Goal: Task Accomplishment & Management: Use online tool/utility

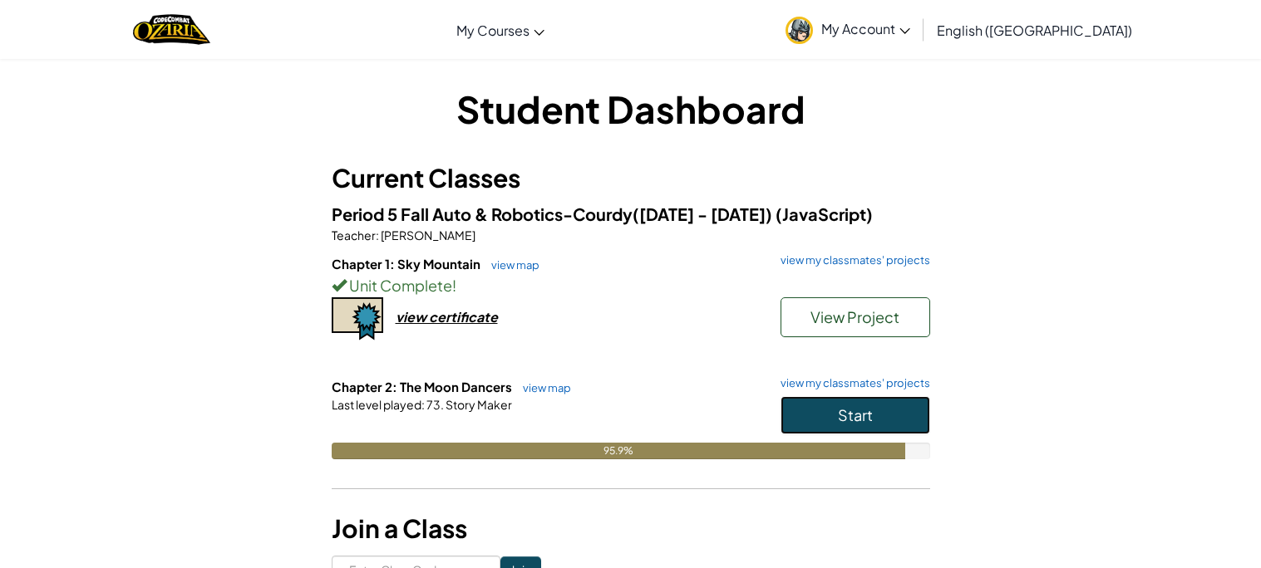
click at [844, 414] on span "Start" at bounding box center [855, 415] width 35 height 19
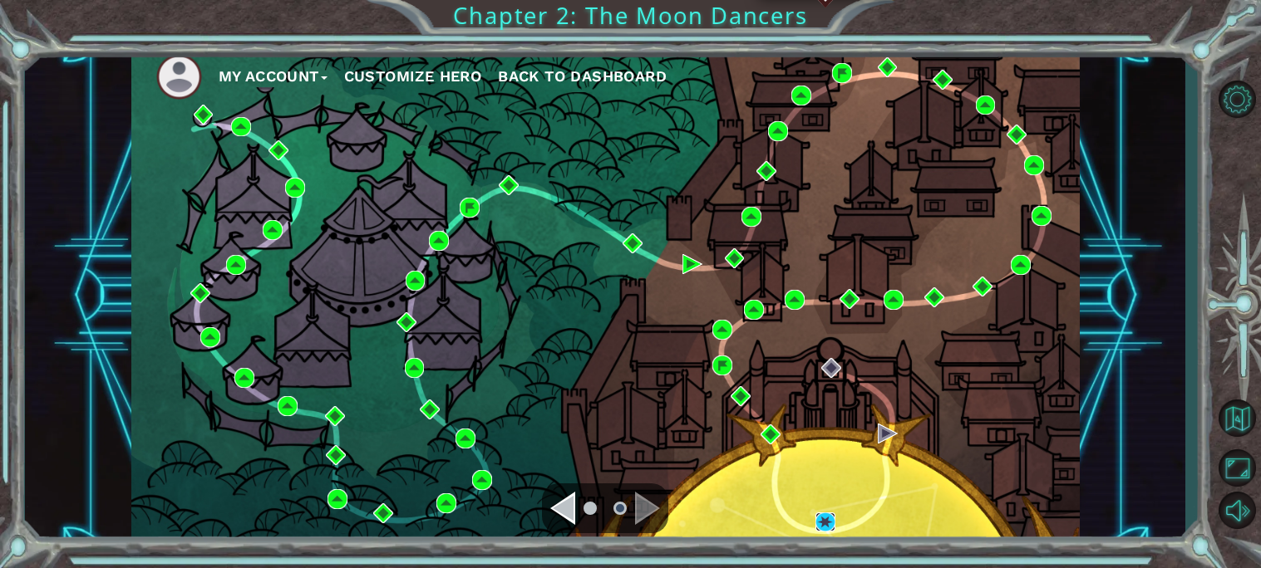
click at [820, 521] on img at bounding box center [825, 523] width 20 height 20
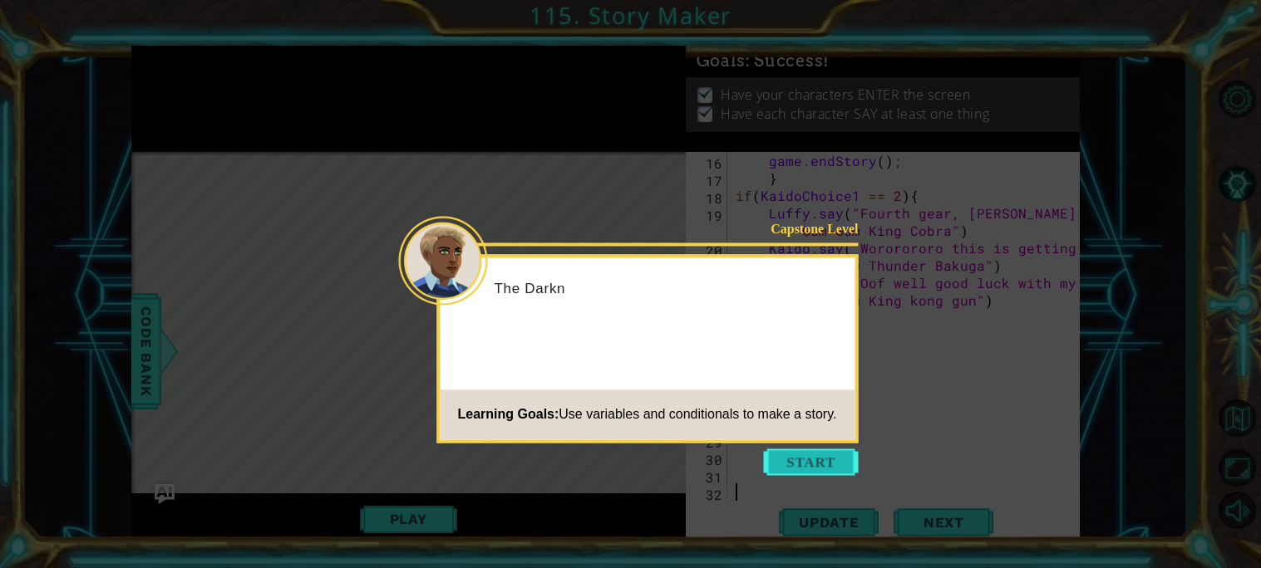
scroll to position [454, 0]
click at [797, 475] on button "Start" at bounding box center [811, 462] width 95 height 27
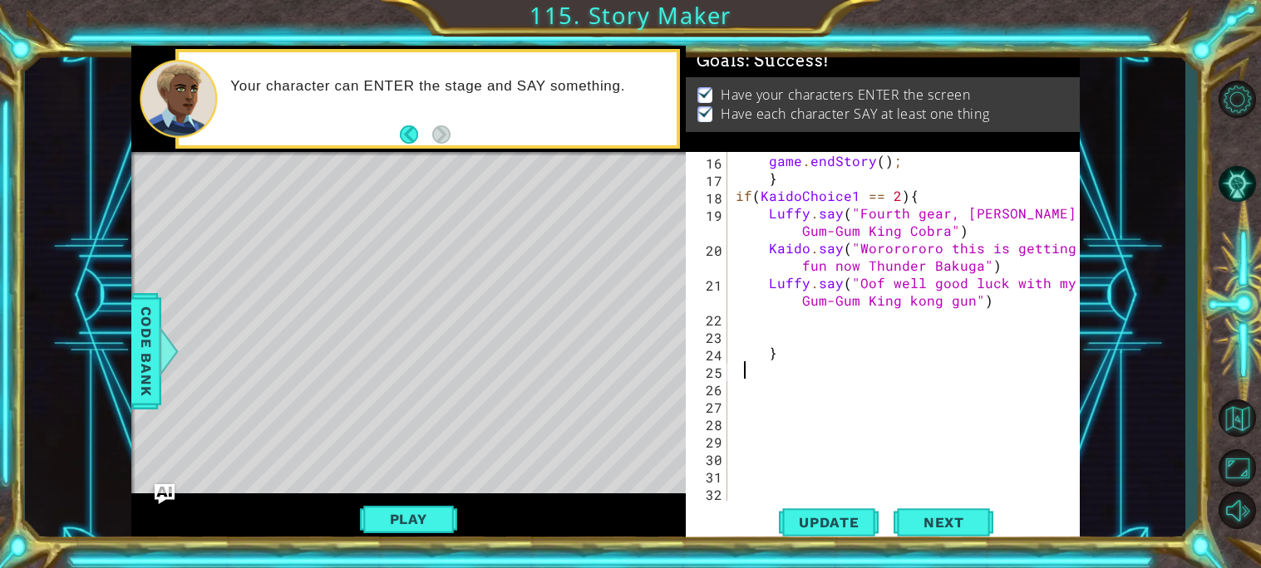
click at [740, 376] on div "game . endStory ( ) ; } if ( KaidoChoice1 == 2 ) { Luffy . say ( "Fourth gear, …" at bounding box center [908, 344] width 352 height 384
click at [407, 505] on button "Play" at bounding box center [408, 520] width 97 height 32
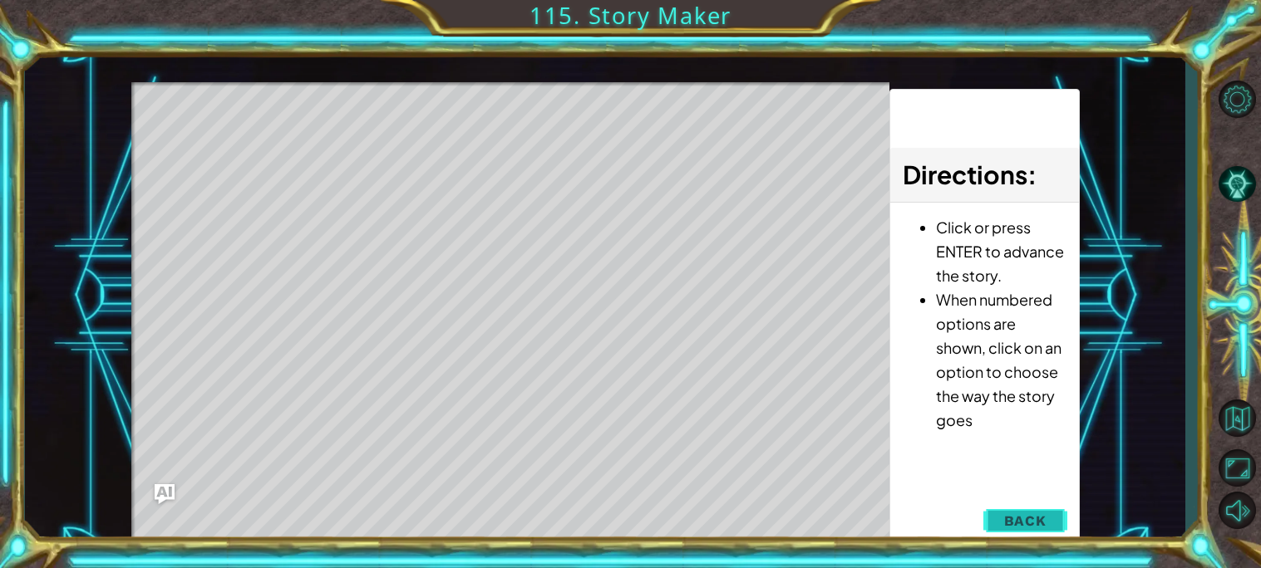
click at [1003, 520] on button "Back" at bounding box center [1025, 520] width 84 height 33
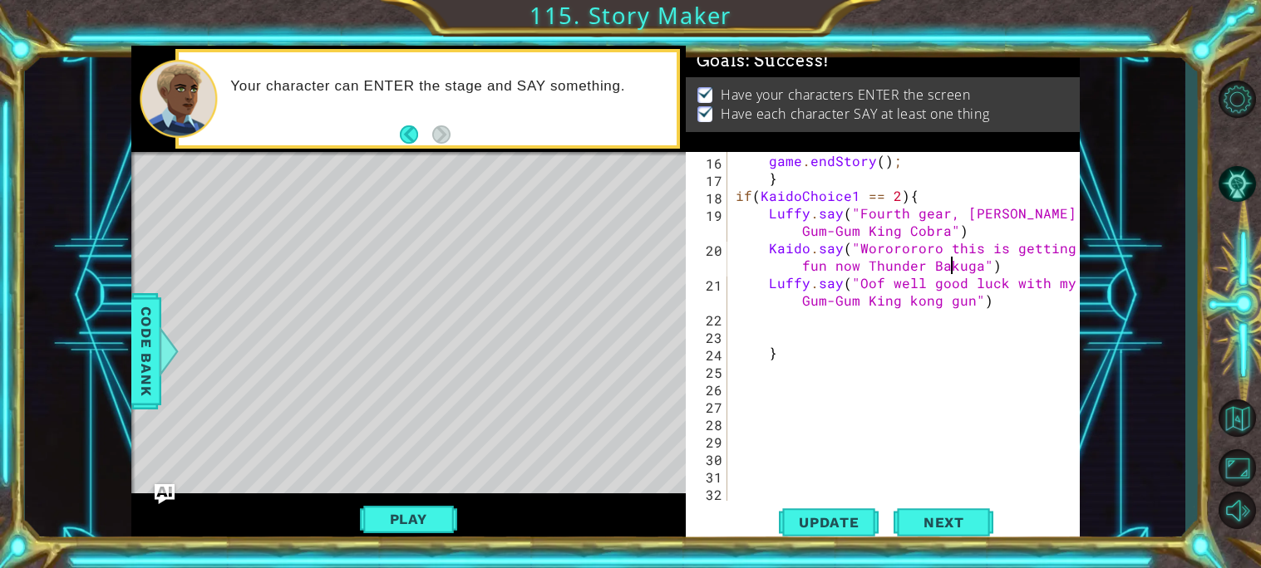
click at [950, 266] on div "game . endStory ( ) ; } if ( KaidoChoice1 == 2 ) { Luffy . say ( "Fourth gear, …" at bounding box center [908, 344] width 352 height 384
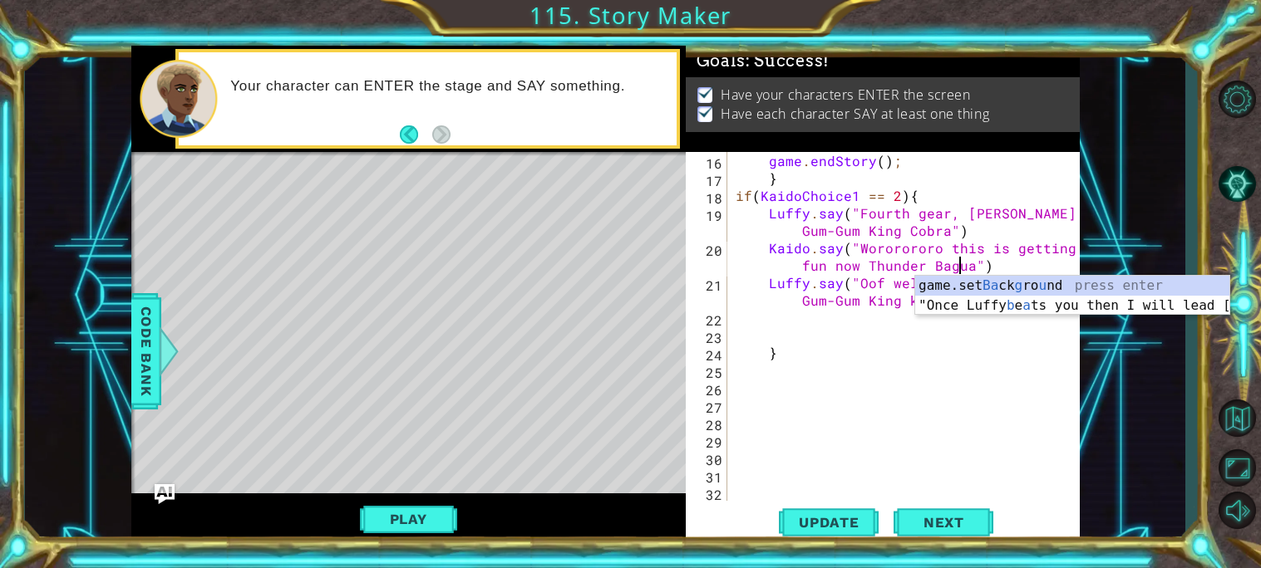
scroll to position [0, 30]
type textarea "Kaido.say("Wororororo this is getting fun now Thunder Bagua")"
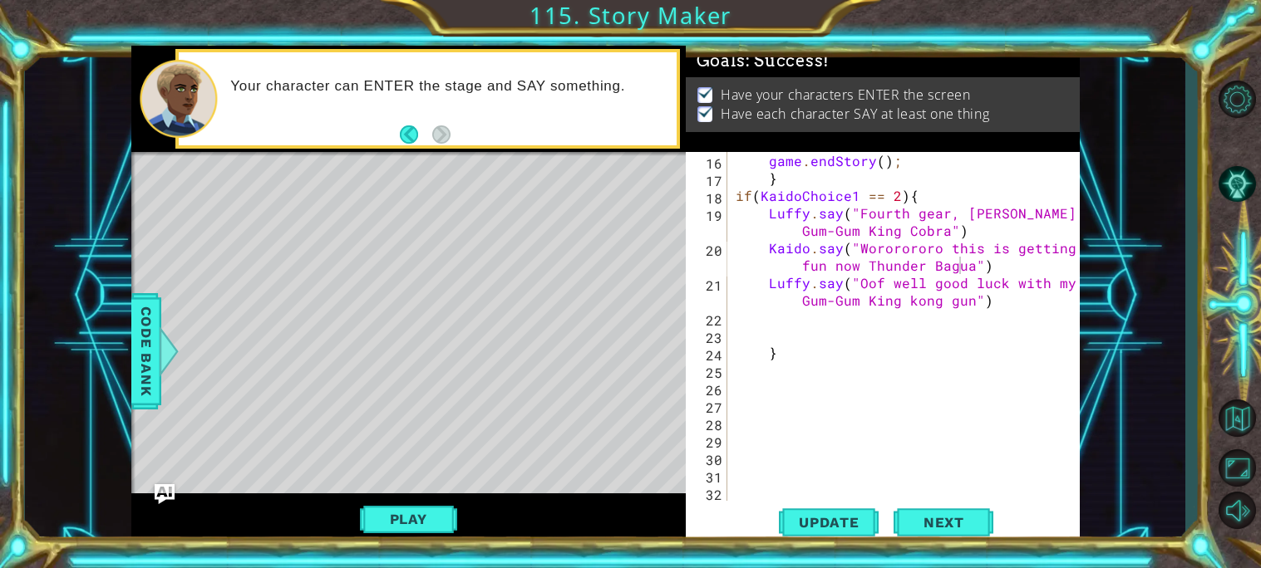
click at [1123, 430] on div "1 ההההההההההההההההההההההההההההההההההההההההההההההההההההההההההההההההההההההההההההה…" at bounding box center [605, 296] width 1160 height 500
click at [848, 528] on span "Update" at bounding box center [829, 522] width 94 height 17
